Goal: Information Seeking & Learning: Understand process/instructions

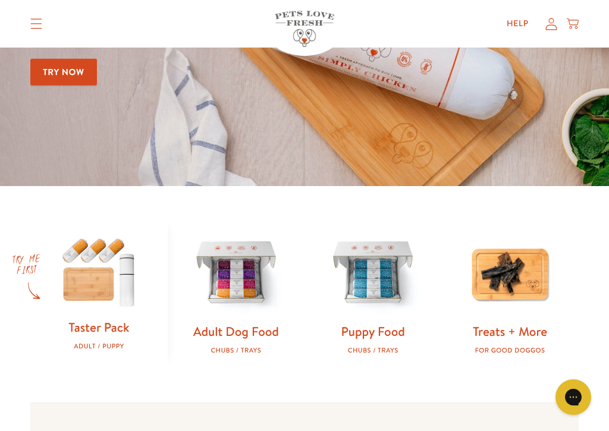
click at [84, 288] on img at bounding box center [98, 271] width 99 height 95
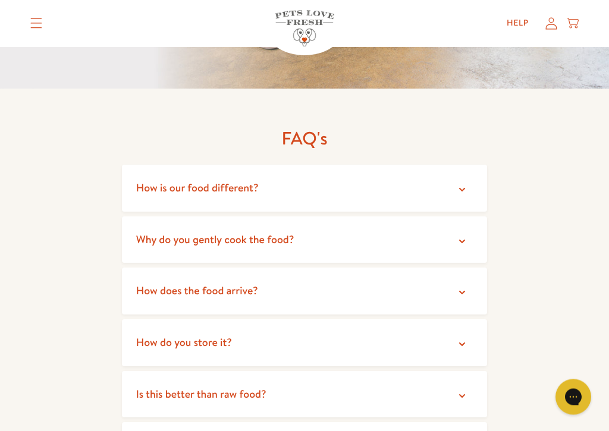
scroll to position [1988, 0]
click at [468, 287] on icon at bounding box center [462, 293] width 12 height 12
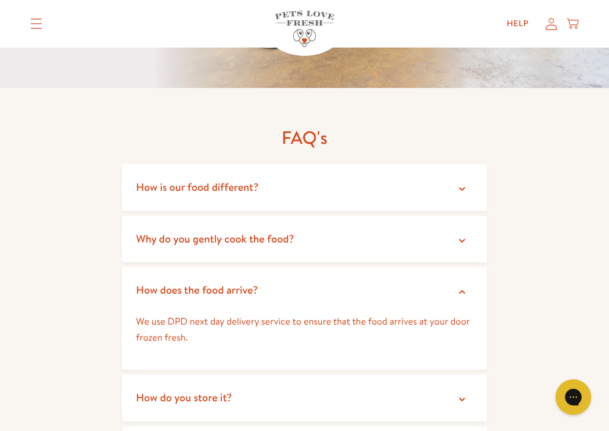
click at [467, 383] on summary "How do you store it?" at bounding box center [304, 398] width 365 height 47
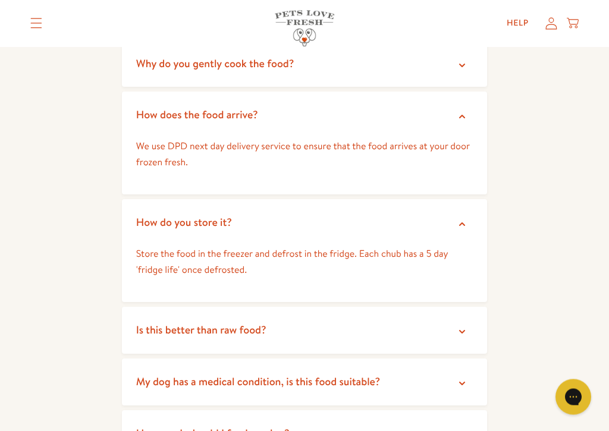
scroll to position [2165, 0]
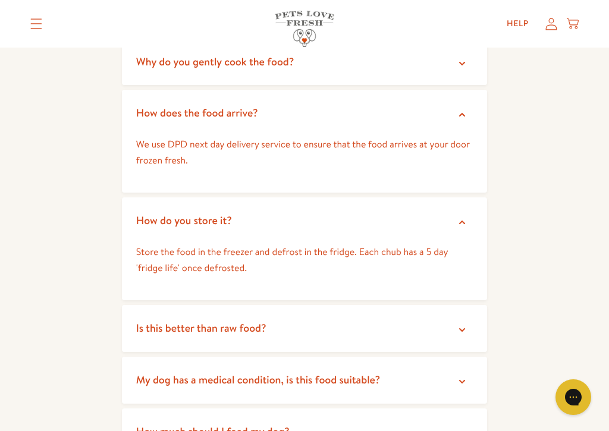
click at [465, 324] on icon at bounding box center [462, 330] width 12 height 12
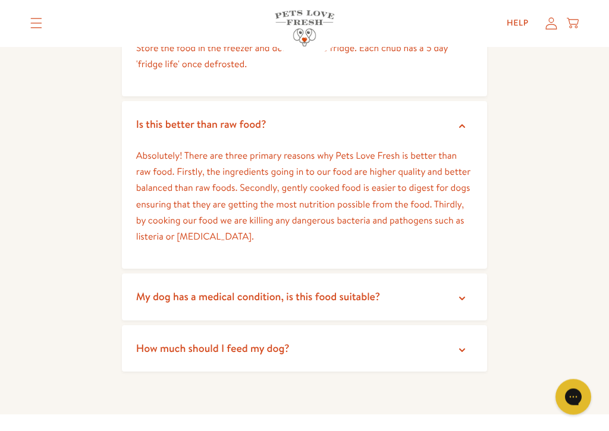
scroll to position [2371, 0]
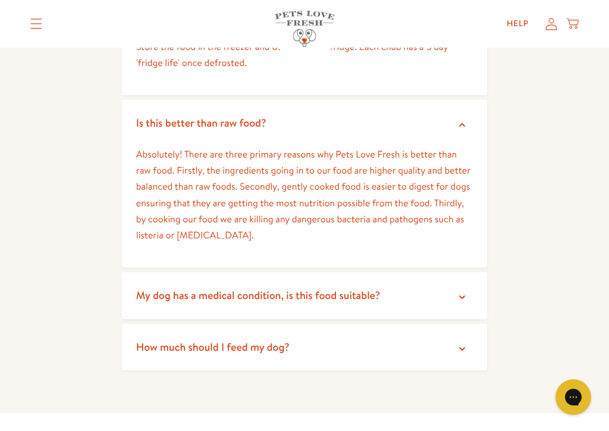
click at [467, 343] on icon at bounding box center [462, 349] width 12 height 12
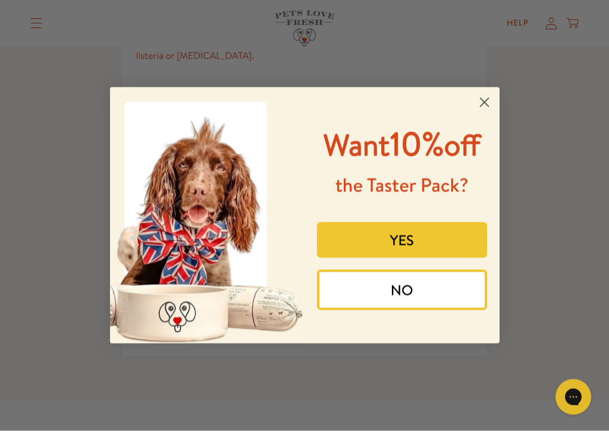
scroll to position [2478, 0]
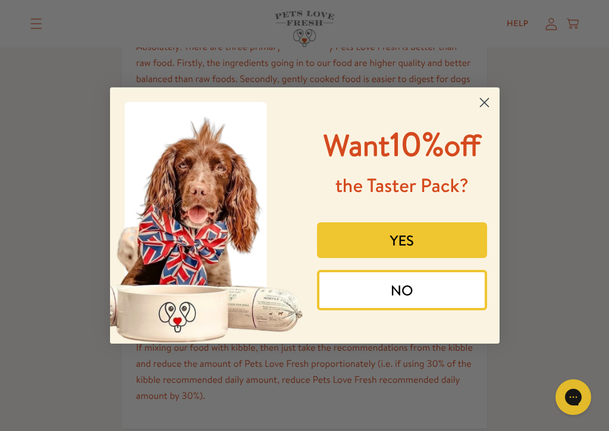
click at [268, 239] on img "POPUP Form" at bounding box center [207, 215] width 195 height 256
click at [482, 99] on icon "Close dialog" at bounding box center [484, 103] width 8 height 8
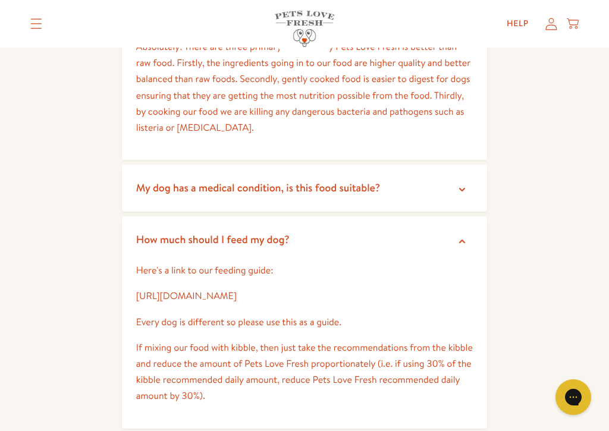
click at [272, 263] on p "Here's a link to our feeding guide:" at bounding box center [304, 271] width 337 height 16
click at [249, 263] on p "Here's a link to our feeding guide:" at bounding box center [304, 271] width 337 height 16
click at [227, 263] on p "Here's a link to our feeding guide:" at bounding box center [304, 271] width 337 height 16
click at [475, 217] on summary "How much should I feed my dog?" at bounding box center [304, 240] width 365 height 47
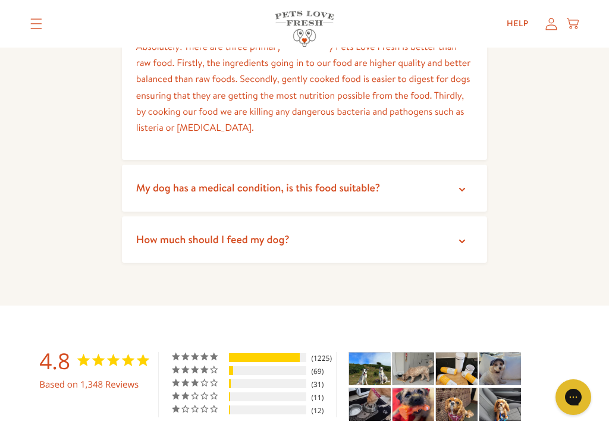
click at [468, 236] on icon at bounding box center [462, 242] width 12 height 12
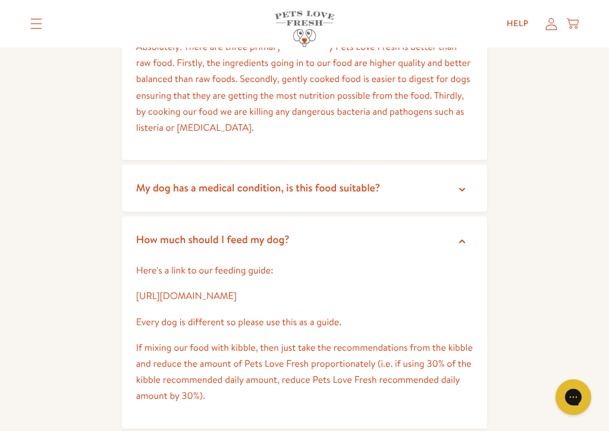
click at [262, 263] on p "Here's a link to our feeding guide:" at bounding box center [304, 271] width 337 height 16
click at [178, 263] on p "Here's a link to our feeding guide:" at bounding box center [304, 271] width 337 height 16
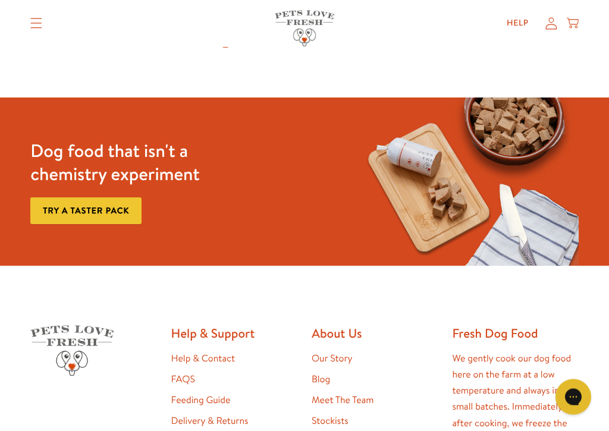
scroll to position [3861, 0]
click at [352, 352] on link "Our Story" at bounding box center [332, 358] width 41 height 13
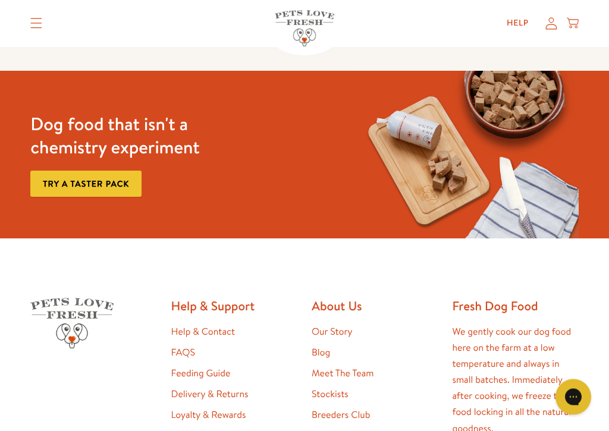
scroll to position [2598, 0]
click at [226, 372] on link "Feeding Guide" at bounding box center [200, 373] width 59 height 13
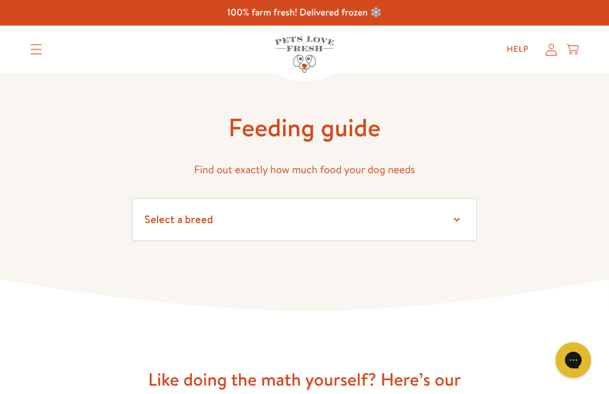
click at [475, 214] on select "Select a breed Affenpinscher Afghan hound Airedale terrier Akita Alaskan Malamu…" at bounding box center [304, 219] width 345 height 43
click at [458, 221] on select "Select a breed Affenpinscher Afghan hound Airedale terrier Akita Alaskan Malamu…" at bounding box center [304, 219] width 345 height 43
click at [459, 218] on select "Select a breed Affenpinscher Afghan hound Airedale terrier Akita Alaskan Malamu…" at bounding box center [304, 219] width 345 height 43
click at [217, 214] on select "Select a breed Affenpinscher Afghan hound Airedale terrier Akita Alaskan Malamu…" at bounding box center [304, 219] width 345 height 43
click at [320, 217] on select "Select a breed Affenpinscher Afghan hound Airedale terrier Akita Alaskan Malamu…" at bounding box center [304, 219] width 345 height 43
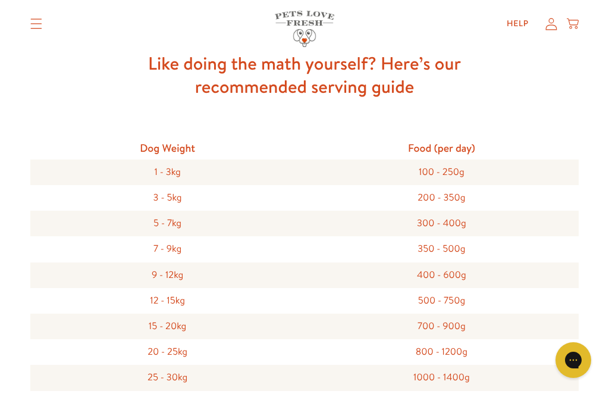
scroll to position [315, 0]
